Goal: Information Seeking & Learning: Learn about a topic

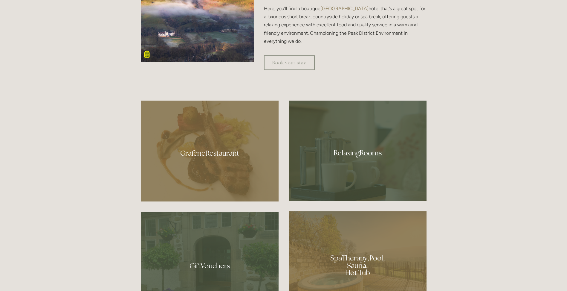
scroll to position [359, 0]
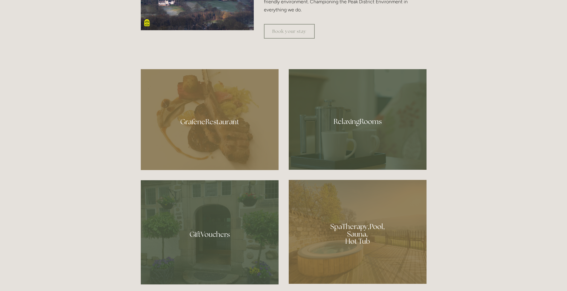
click at [221, 131] on div at bounding box center [210, 119] width 138 height 101
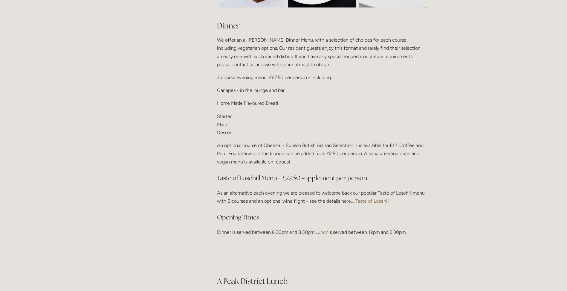
scroll to position [718, 0]
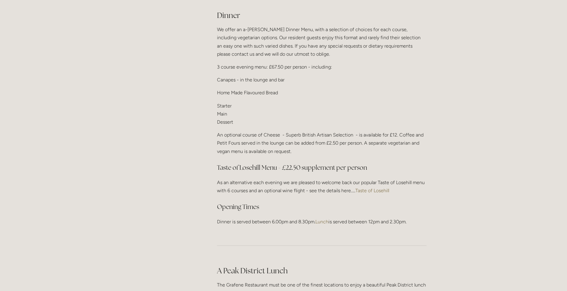
click at [382, 189] on link "Taste of Losehill" at bounding box center [373, 191] width 34 height 6
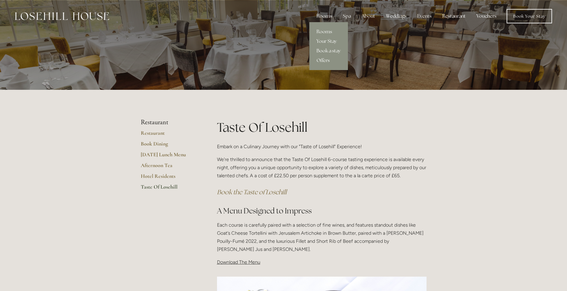
click at [328, 16] on div "Rooms" at bounding box center [324, 16] width 25 height 12
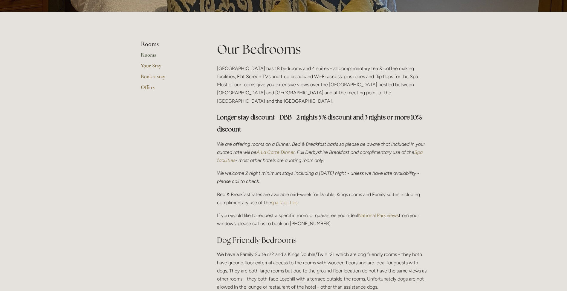
scroll to position [329, 0]
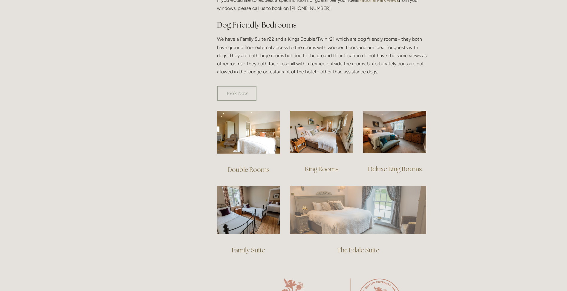
click at [352, 209] on img at bounding box center [358, 210] width 136 height 48
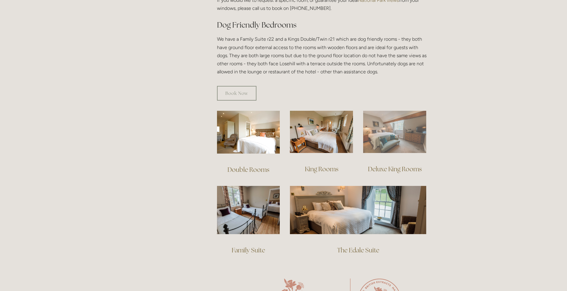
click at [396, 143] on img at bounding box center [394, 132] width 63 height 42
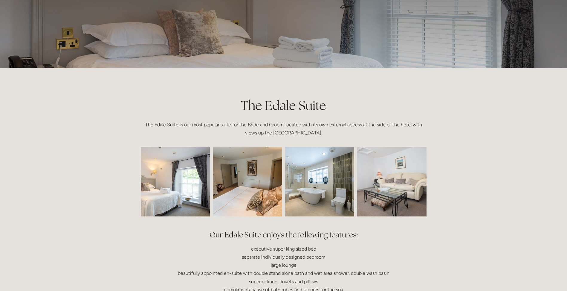
scroll to position [60, 0]
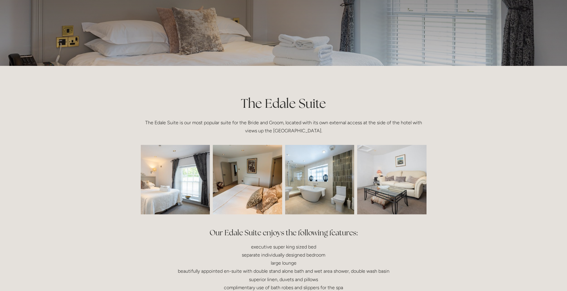
click at [200, 183] on img at bounding box center [161, 179] width 104 height 69
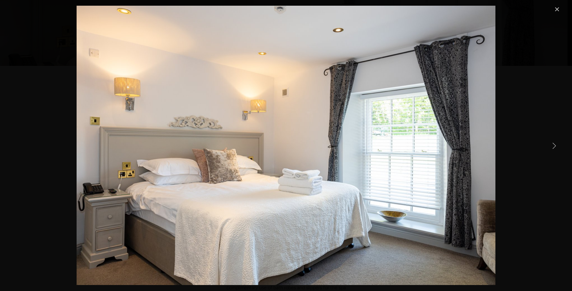
click at [552, 147] on link "Next Item" at bounding box center [553, 145] width 13 height 13
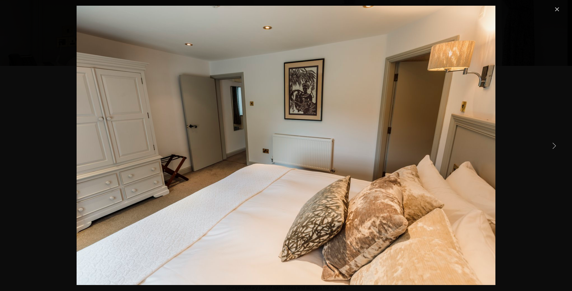
click at [552, 147] on link "Next Item" at bounding box center [553, 145] width 13 height 13
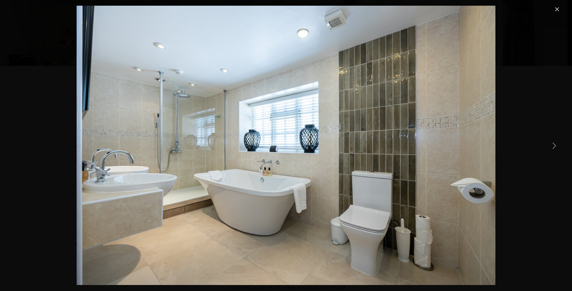
click at [552, 147] on link "Next Item" at bounding box center [553, 145] width 13 height 13
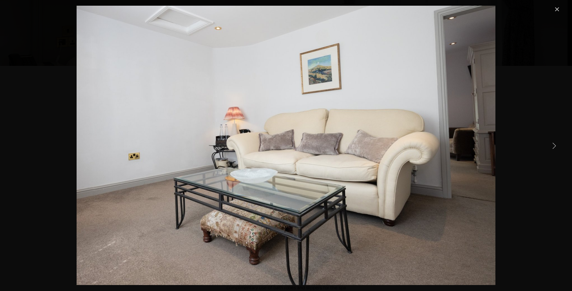
click at [552, 147] on link "Next Item" at bounding box center [553, 145] width 13 height 13
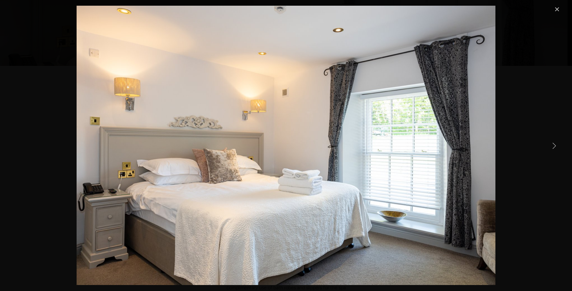
click at [552, 147] on link "Next Item" at bounding box center [553, 145] width 13 height 13
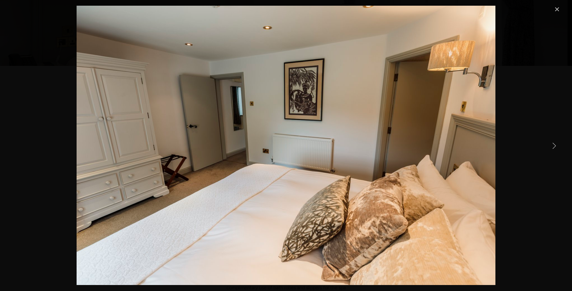
click at [556, 10] on link "Close" at bounding box center [556, 9] width 7 height 7
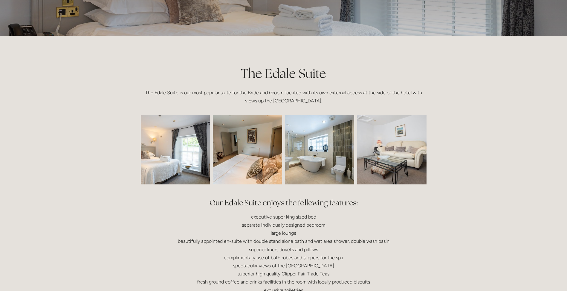
scroll to position [0, 0]
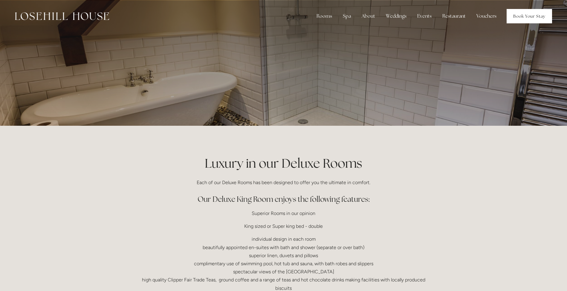
click at [523, 14] on link "Book Your Stay" at bounding box center [529, 16] width 45 height 14
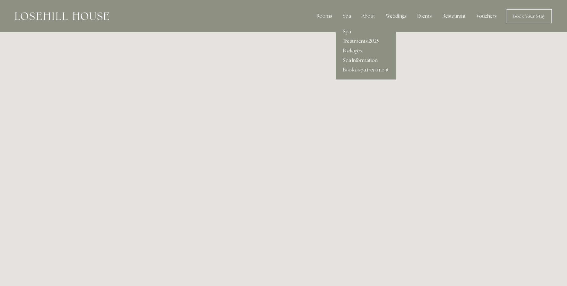
click at [349, 15] on div "Spa" at bounding box center [347, 16] width 18 height 12
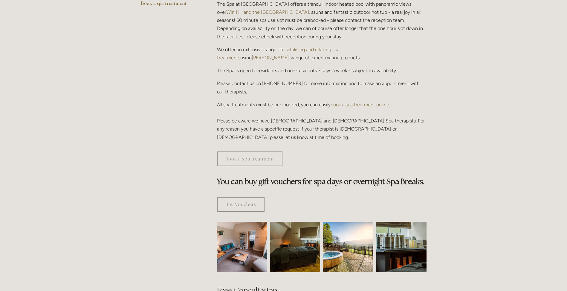
scroll to position [209, 0]
click at [235, 221] on img at bounding box center [242, 246] width 75 height 50
click at [303, 221] on img at bounding box center [295, 246] width 75 height 50
click at [349, 221] on img at bounding box center [348, 246] width 50 height 50
click at [395, 221] on img at bounding box center [401, 246] width 75 height 50
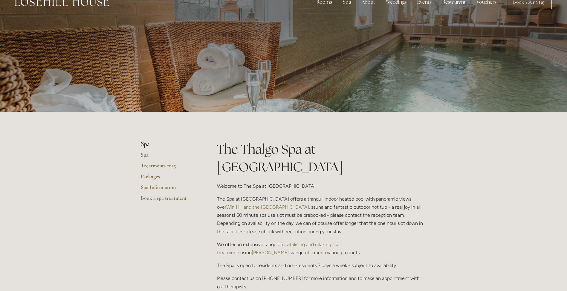
scroll to position [0, 0]
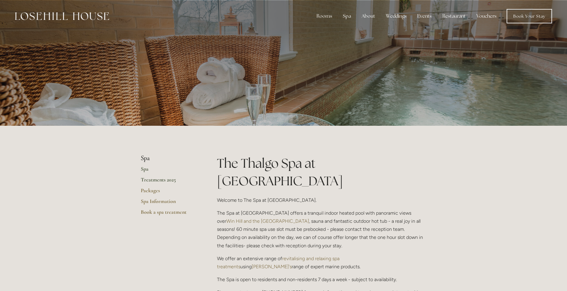
click at [153, 180] on link "Treatments 2025" at bounding box center [169, 181] width 57 height 11
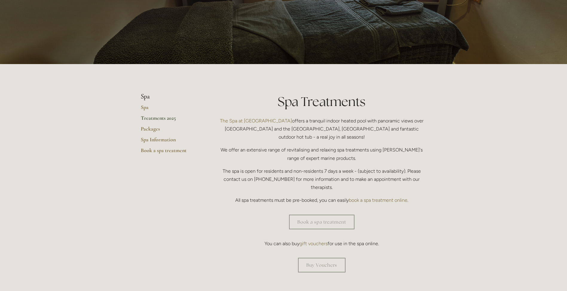
scroll to position [60, 0]
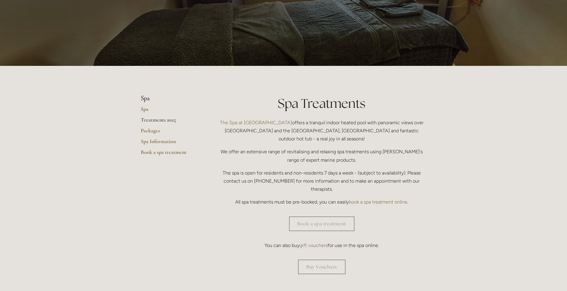
click at [146, 119] on link "Treatments 2025" at bounding box center [169, 121] width 57 height 11
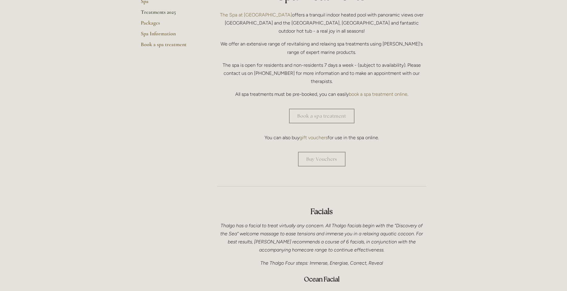
scroll to position [30, 0]
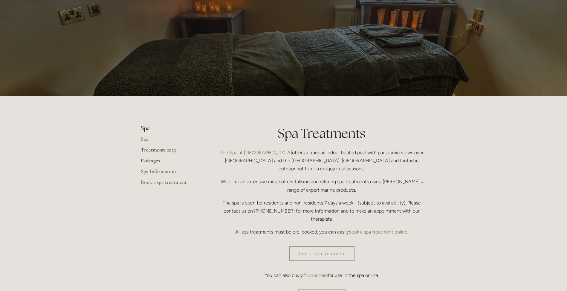
click at [151, 162] on link "Packages" at bounding box center [169, 162] width 57 height 11
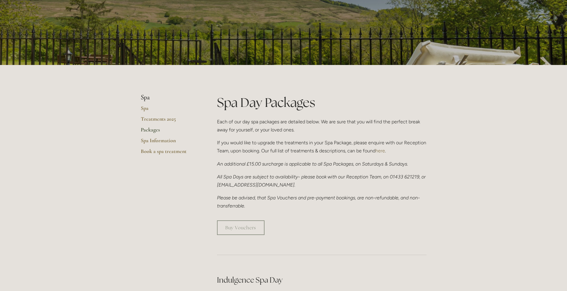
scroll to position [60, 0]
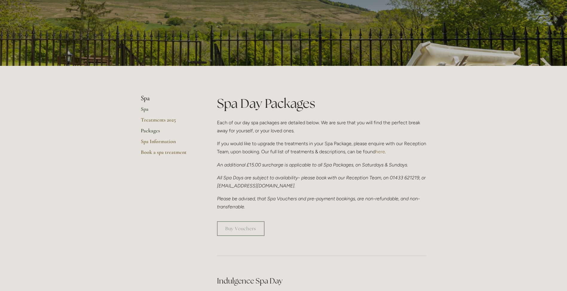
click at [141, 112] on link "Spa" at bounding box center [169, 111] width 57 height 11
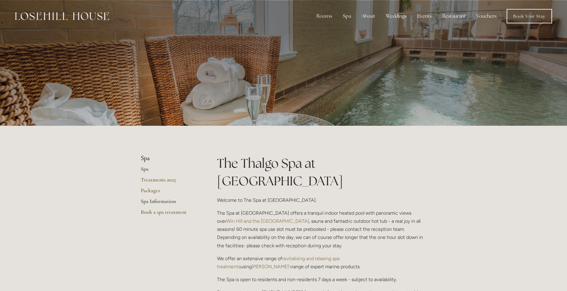
click at [169, 204] on link "Spa Information" at bounding box center [169, 203] width 57 height 11
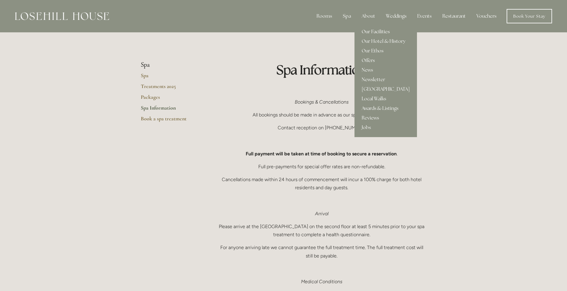
click at [372, 31] on link "Our Facilities" at bounding box center [386, 32] width 63 height 10
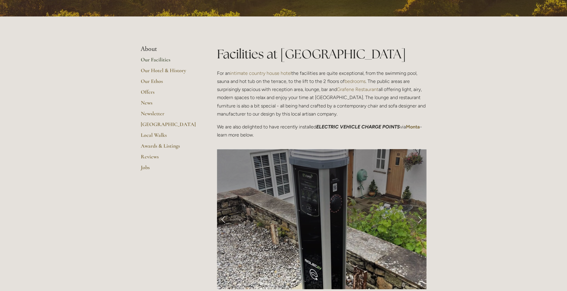
scroll to position [120, 0]
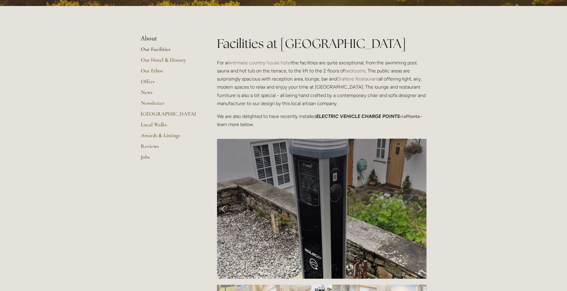
click at [420, 208] on link "Next Slide" at bounding box center [420, 209] width 13 height 18
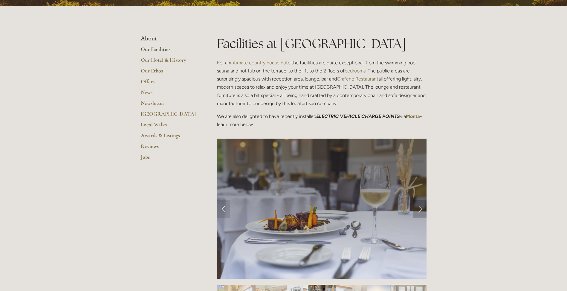
click at [420, 209] on link "Next Slide" at bounding box center [420, 209] width 13 height 18
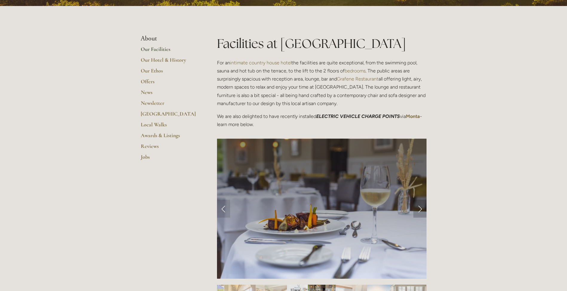
click at [420, 208] on link "Next Slide" at bounding box center [420, 209] width 13 height 18
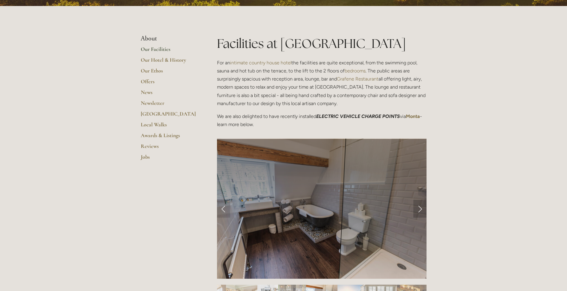
click at [421, 208] on link "Next Slide" at bounding box center [420, 209] width 13 height 18
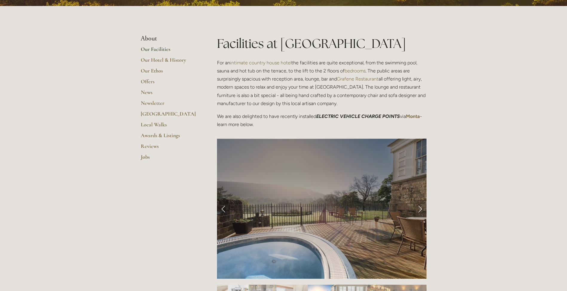
click at [421, 208] on link "Next Slide" at bounding box center [420, 209] width 13 height 18
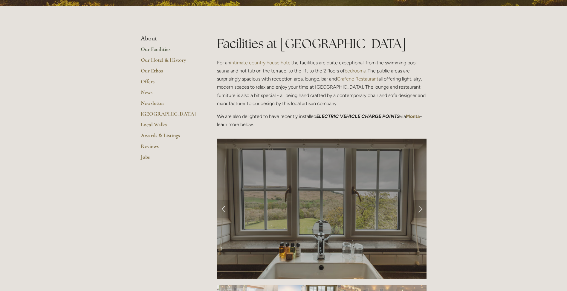
click at [421, 208] on link "Next Slide" at bounding box center [420, 209] width 13 height 18
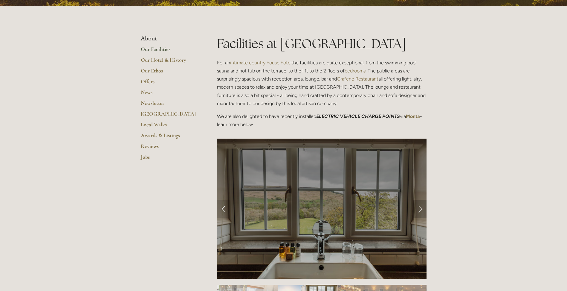
click at [421, 208] on link "Next Slide" at bounding box center [420, 209] width 13 height 18
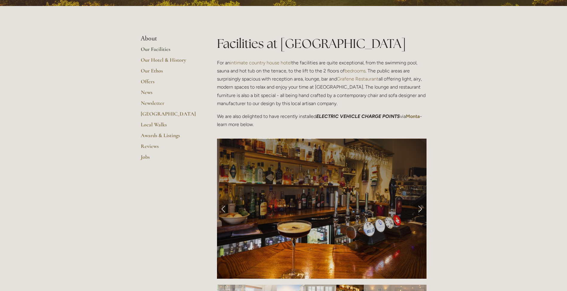
click at [421, 208] on link "Next Slide" at bounding box center [420, 209] width 13 height 18
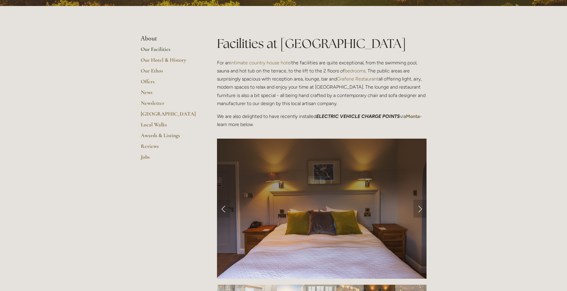
click at [421, 208] on link "Next Slide" at bounding box center [420, 209] width 13 height 18
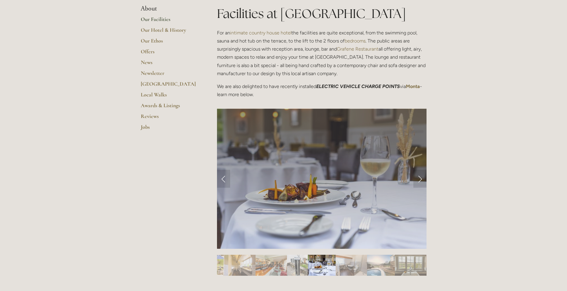
scroll to position [0, 0]
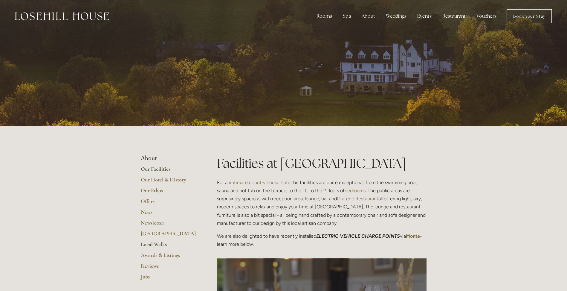
click at [164, 244] on link "Local Walks" at bounding box center [169, 246] width 57 height 11
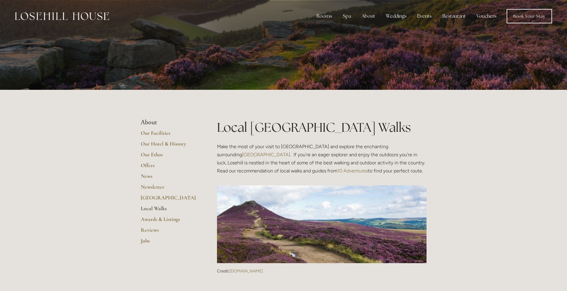
click at [337, 172] on link "10 Adventures" at bounding box center [352, 171] width 31 height 6
click at [150, 165] on link "Offers" at bounding box center [169, 167] width 57 height 11
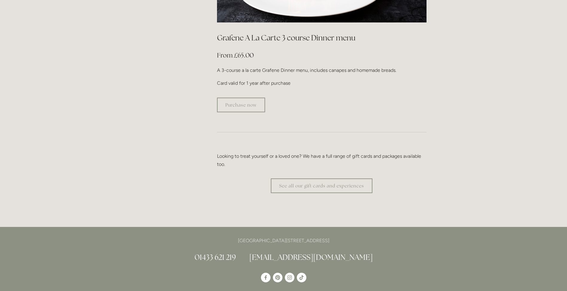
scroll to position [1167, 0]
